Goal: Obtain resource: Obtain resource

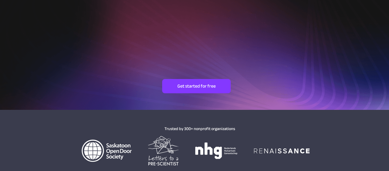
scroll to position [60, 0]
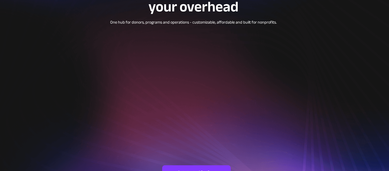
click at [327, 60] on div at bounding box center [194, 68] width 372 height 256
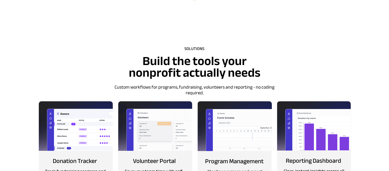
scroll to position [587, 0]
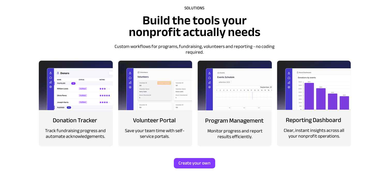
click at [167, 90] on img at bounding box center [155, 85] width 74 height 49
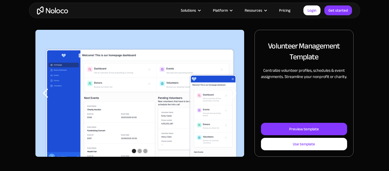
scroll to position [68, 0]
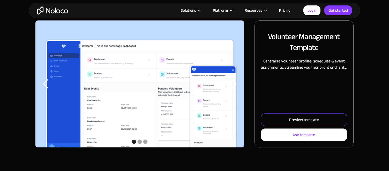
click at [296, 122] on div "Preview template" at bounding box center [304, 119] width 30 height 7
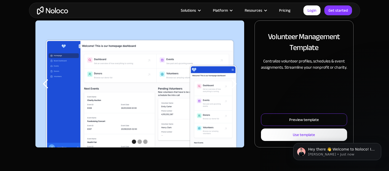
scroll to position [0, 0]
